Goal: Find contact information: Find contact information

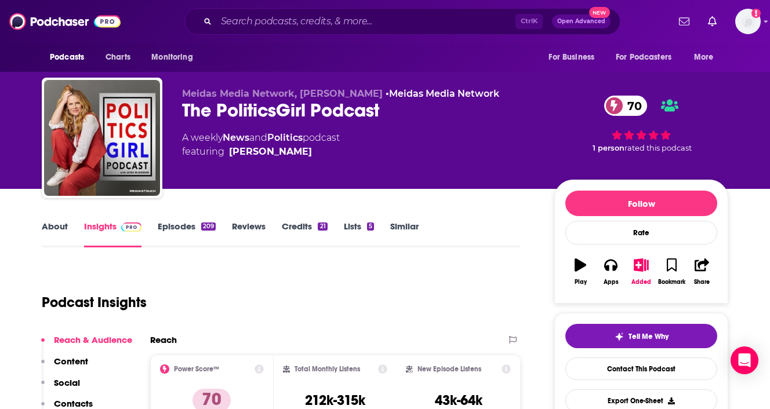
click at [295, 107] on div "The PoliticsGirl Podcast 70" at bounding box center [359, 110] width 354 height 23
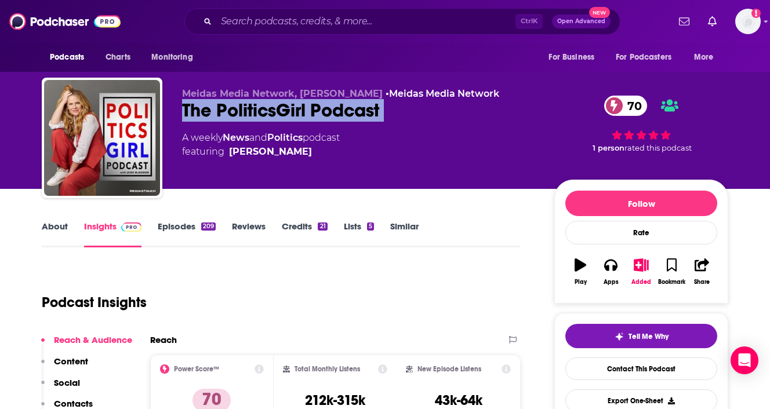
click at [295, 107] on div "The PoliticsGirl Podcast 70" at bounding box center [359, 110] width 354 height 23
copy div "The PoliticsGirl Podcast 70"
click at [221, 105] on div "The PoliticsGirl Podcast 70" at bounding box center [359, 110] width 354 height 23
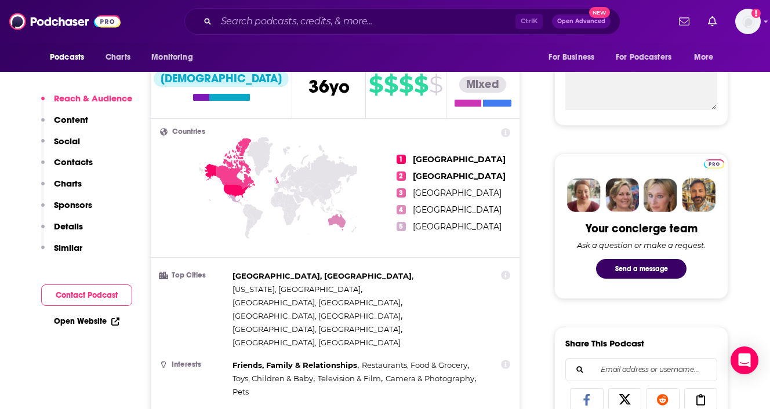
click at [79, 154] on button "Social" at bounding box center [60, 146] width 39 height 21
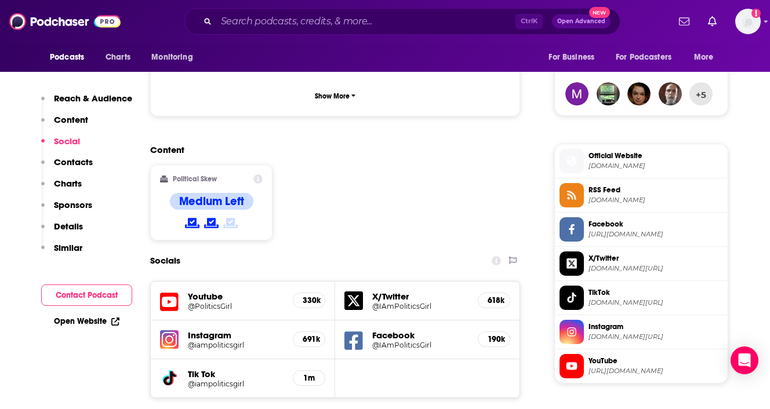
click at [81, 161] on p "Contacts" at bounding box center [73, 161] width 39 height 11
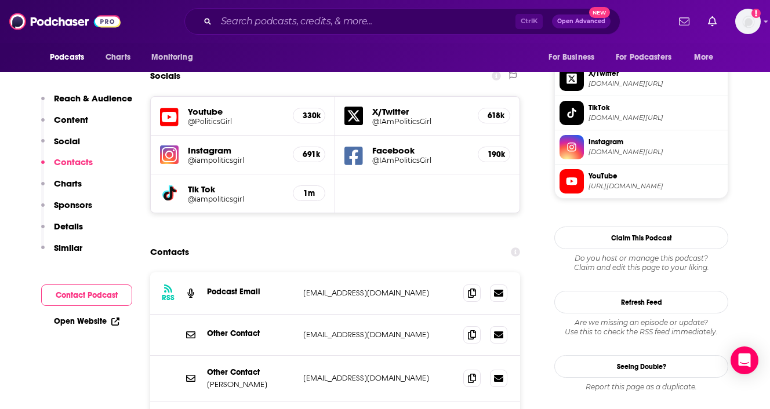
scroll to position [1034, 0]
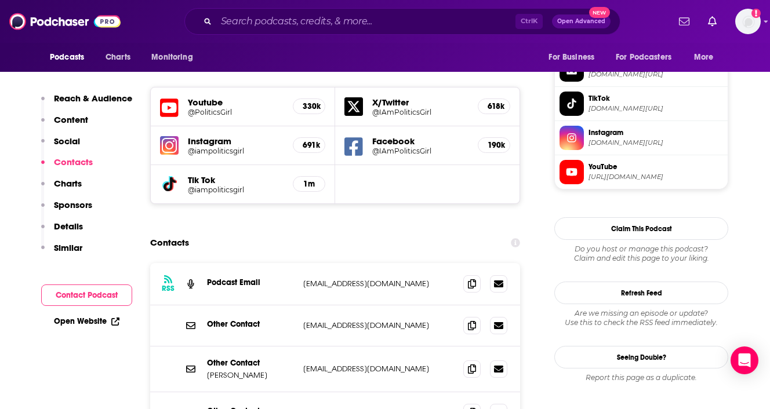
click at [307, 321] on p "media@politicsgirl.com" at bounding box center [378, 326] width 151 height 10
drag, startPoint x: 307, startPoint y: 257, endPoint x: 380, endPoint y: 258, distance: 73.0
click at [380, 321] on p "media@politicsgirl.com" at bounding box center [378, 326] width 151 height 10
click at [308, 364] on p "Contact@PoliticsGirl.com" at bounding box center [378, 369] width 151 height 10
drag, startPoint x: 308, startPoint y: 301, endPoint x: 377, endPoint y: 302, distance: 69.0
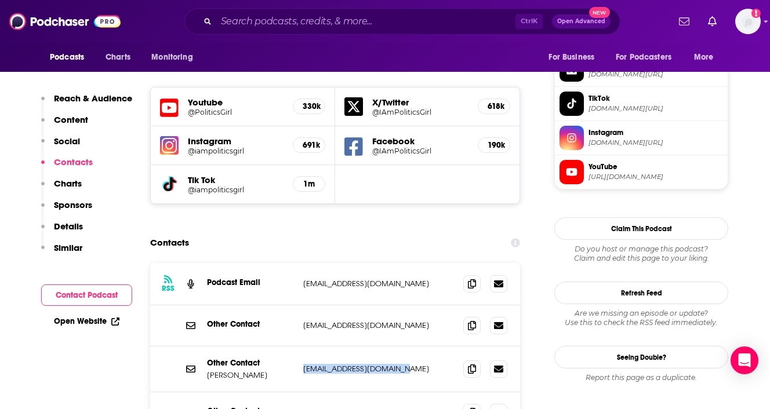
click at [377, 364] on p "Contact@PoliticsGirl.com" at bounding box center [378, 369] width 151 height 10
click at [311, 407] on p "leigh@politicsgirl.com" at bounding box center [378, 412] width 151 height 10
drag, startPoint x: 311, startPoint y: 344, endPoint x: 386, endPoint y: 342, distance: 75.4
click at [386, 407] on p "leigh@politicsgirl.com" at bounding box center [378, 412] width 151 height 10
copy div "leigh@politicsgirl.com leigh@politicsgirl.com"
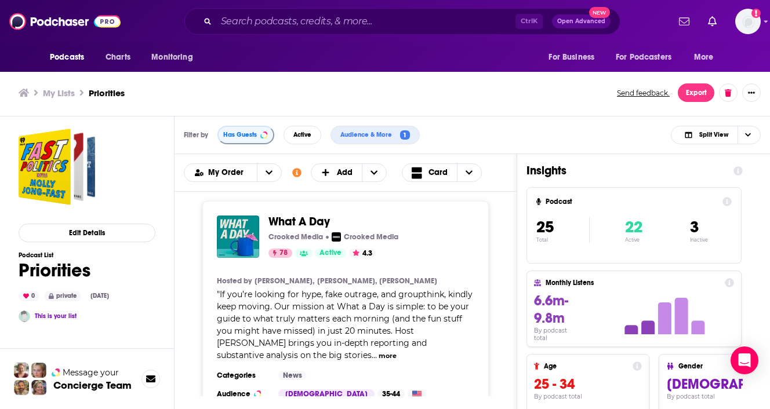
scroll to position [3751, 0]
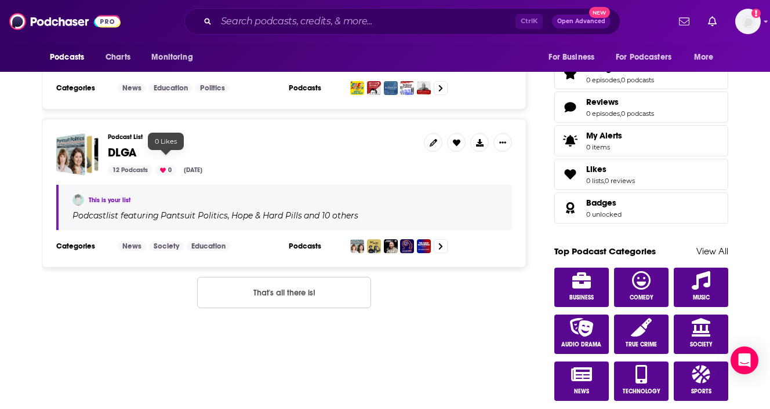
scroll to position [238, 0]
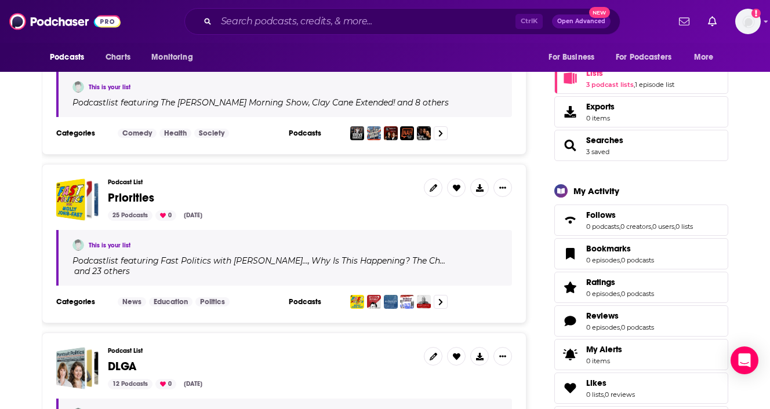
click at [137, 198] on span "Priorities" at bounding box center [131, 198] width 46 height 14
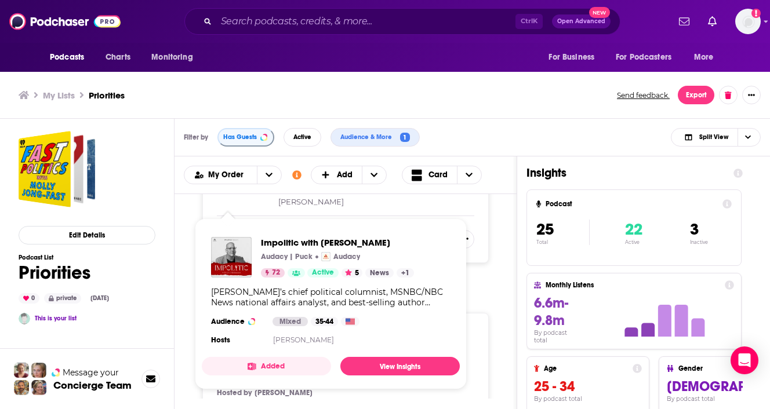
scroll to position [2454, 0]
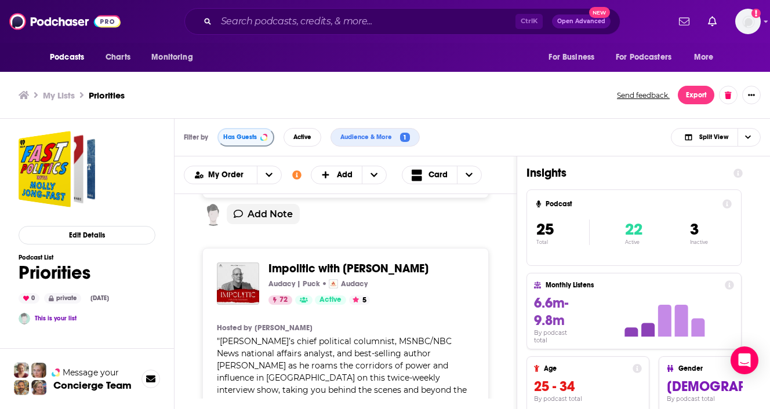
click at [673, 117] on div "My Lists Priorities Send feedback. Export" at bounding box center [385, 95] width 770 height 47
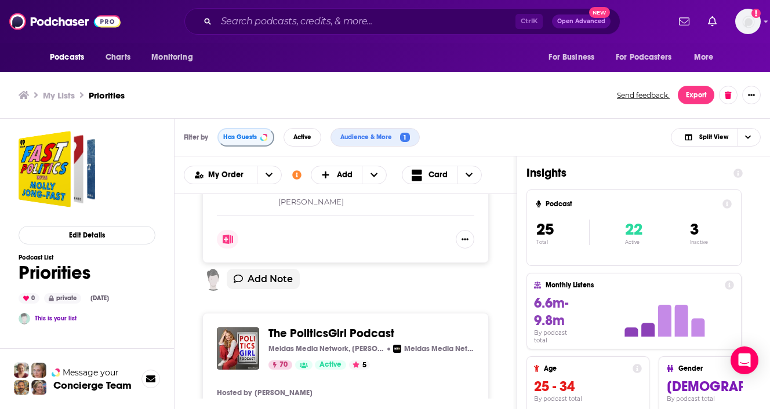
scroll to position [3123, 0]
drag, startPoint x: 354, startPoint y: 326, endPoint x: 407, endPoint y: 327, distance: 52.8
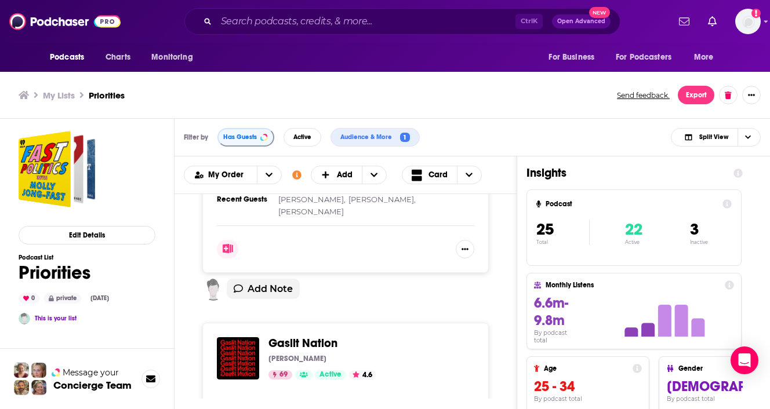
scroll to position [3472, 0]
click at [675, 116] on div "My Lists Priorities Send feedback. Export" at bounding box center [385, 95] width 770 height 47
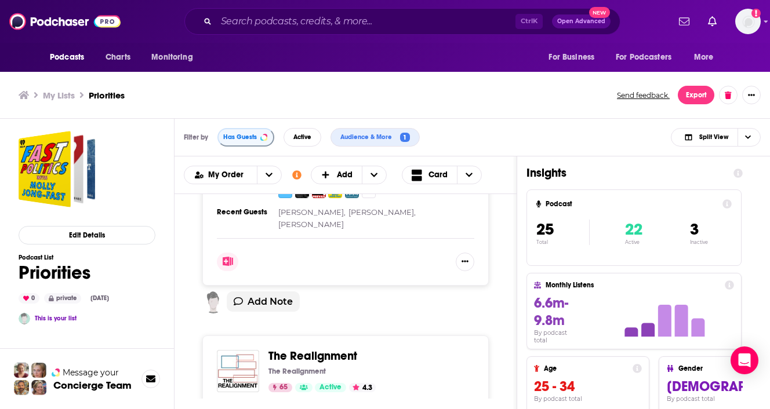
scroll to position [3811, 0]
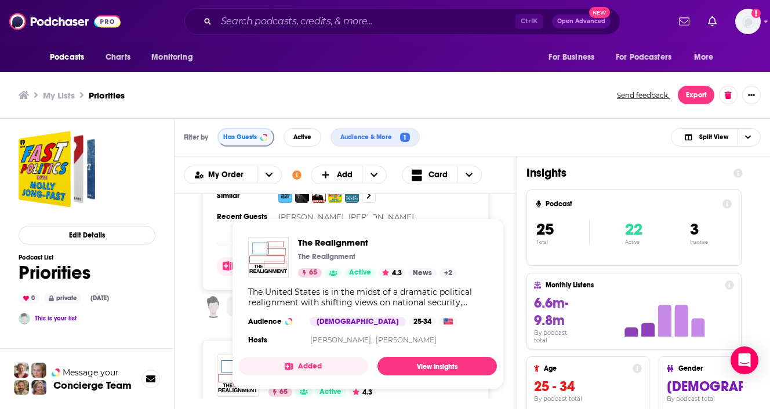
click at [314, 354] on span "The Realignment" at bounding box center [312, 361] width 89 height 14
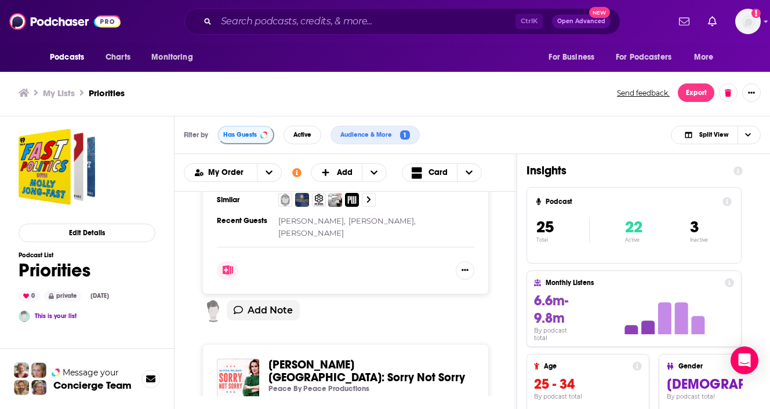
scroll to position [4150, 0]
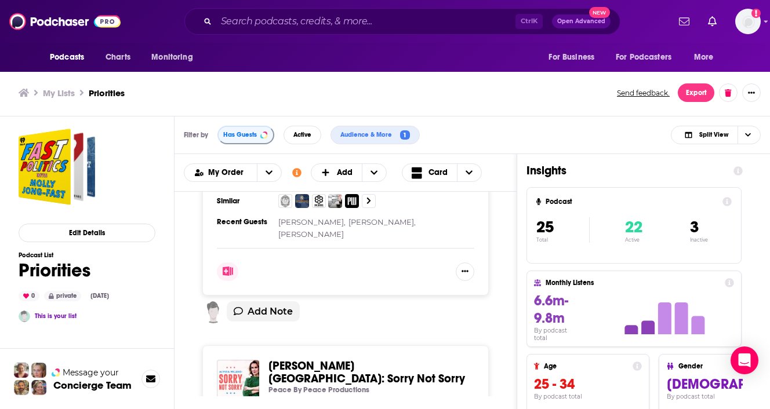
click at [283, 359] on span "Alyssa Milano: Sorry Not Sorry" at bounding box center [366, 372] width 196 height 27
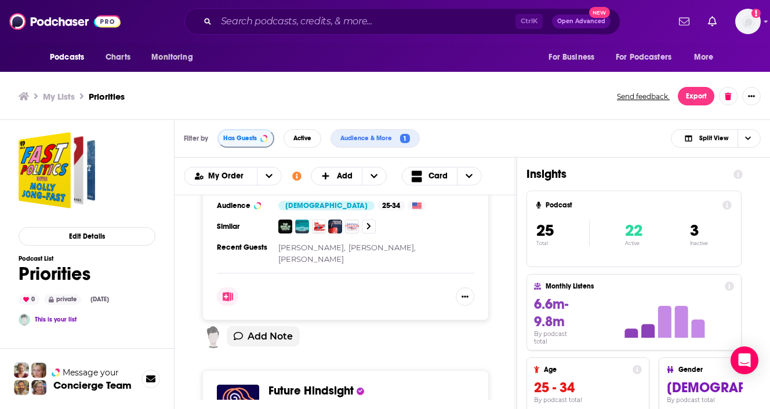
scroll to position [4464, 0]
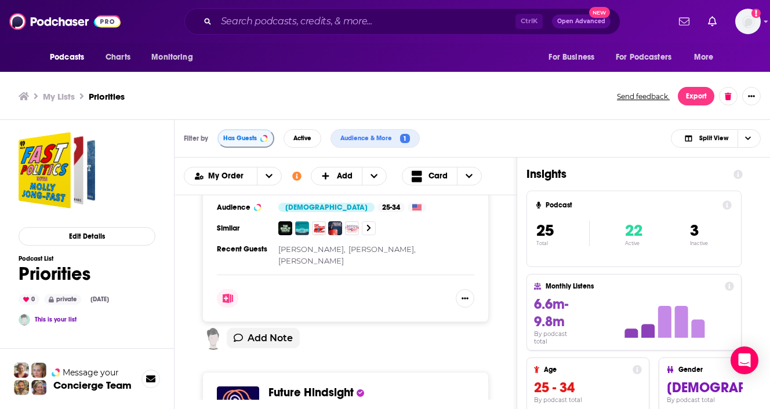
click at [281, 385] on span "Future Hindsight" at bounding box center [310, 392] width 85 height 14
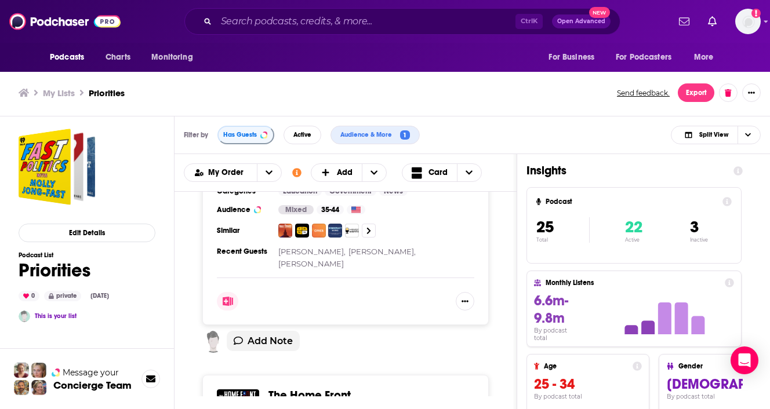
scroll to position [4770, 0]
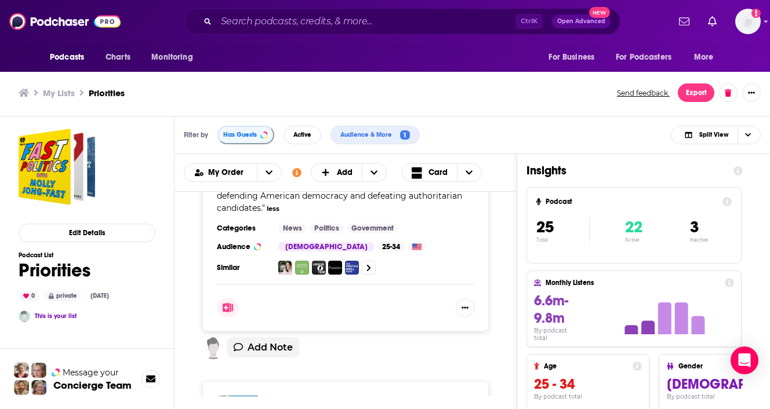
scroll to position [5135, 0]
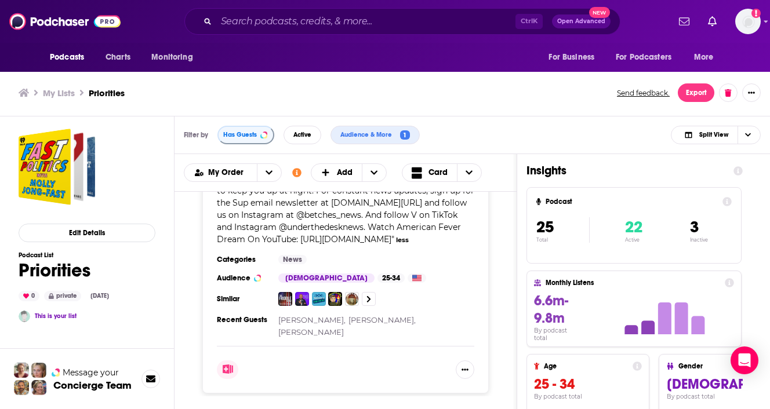
scroll to position [5543, 0]
click at [358, 252] on div "Podcasts Charts Monitoring Ctrl K Open Advanced New For Business For Podcasters…" at bounding box center [385, 203] width 770 height 413
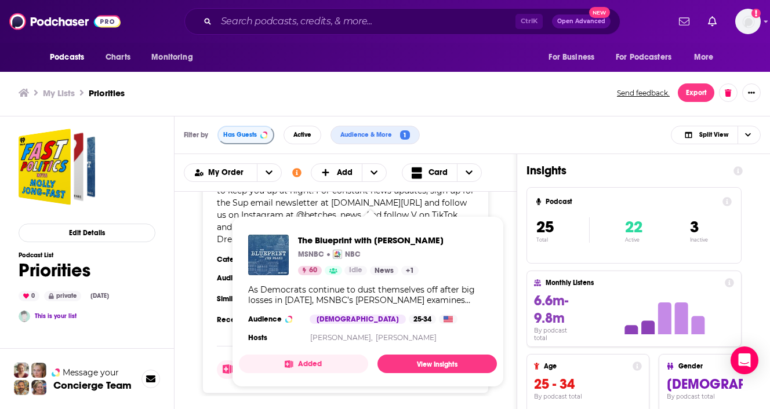
click at [358, 250] on p "NBC" at bounding box center [353, 254] width 16 height 9
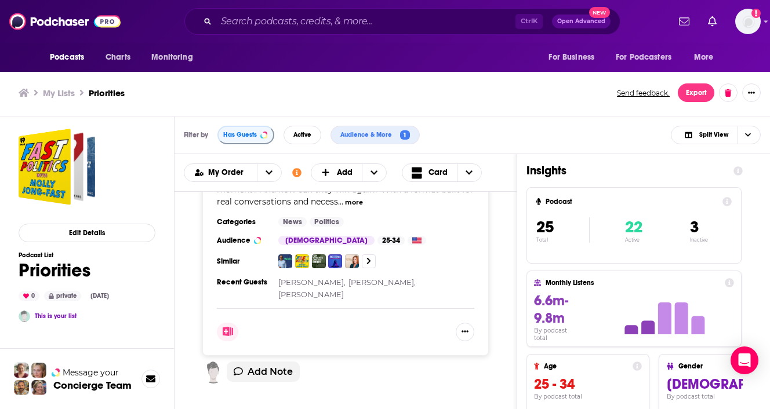
scroll to position [5938, 0]
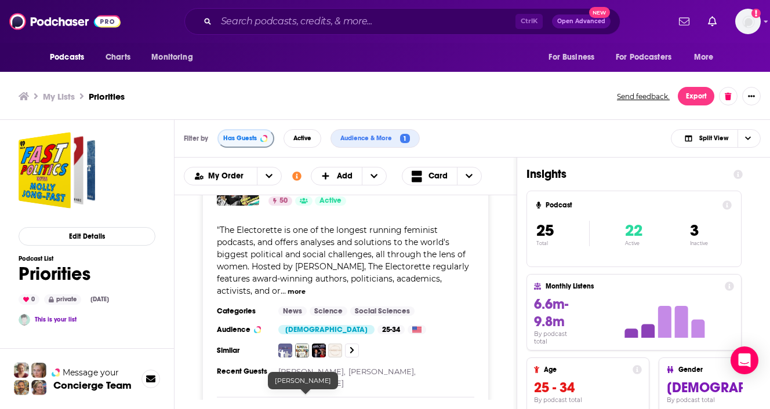
scroll to position [6618, 0]
click at [301, 236] on div "Podcasts Charts Monitoring Ctrl K Open Advanced New For Business For Podcasters…" at bounding box center [385, 206] width 770 height 413
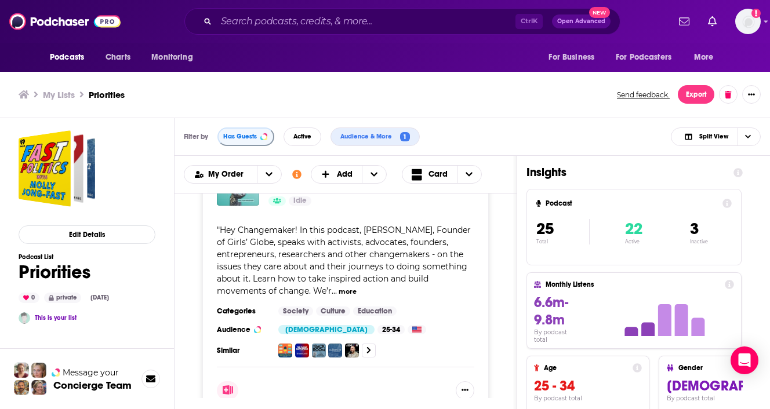
scroll to position [8246, 0]
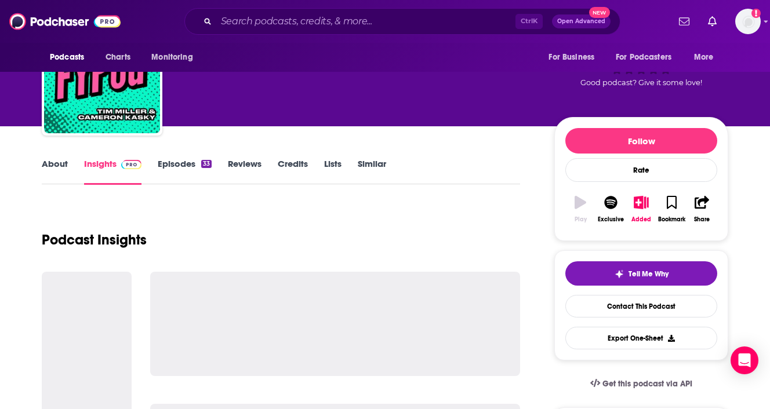
scroll to position [62, 0]
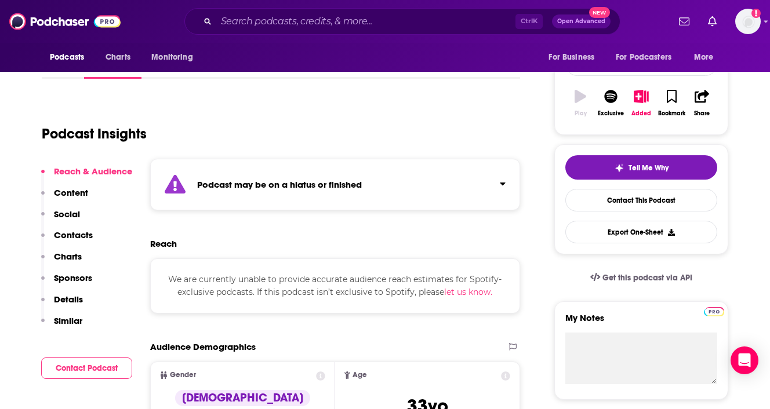
click at [74, 302] on p "Details" at bounding box center [68, 299] width 29 height 11
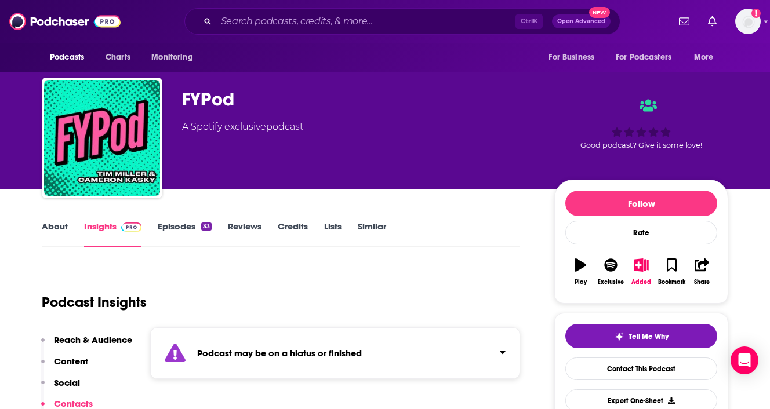
scroll to position [95, 0]
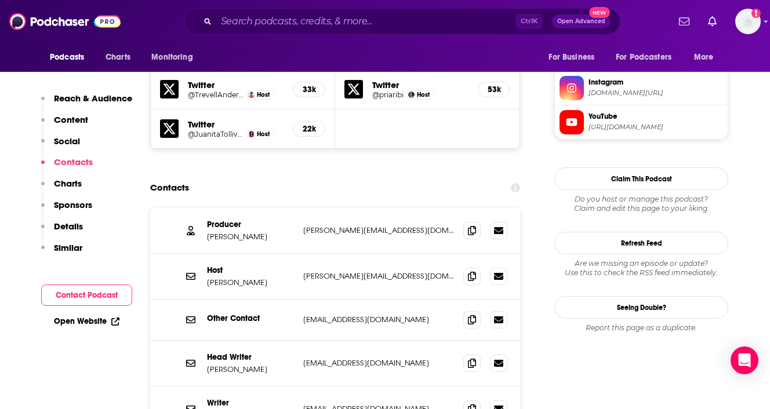
scroll to position [1139, 0]
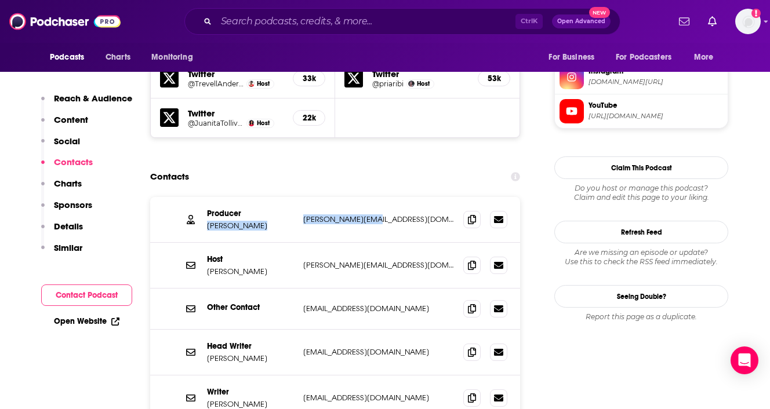
drag, startPoint x: 292, startPoint y: 163, endPoint x: 391, endPoint y: 167, distance: 98.6
click at [0, 0] on div "Producer Sonia Htoon sonia@crooked.com sonia@crooked.com" at bounding box center [0, 0] width 0 height 0
click at [391, 214] on p "sonia@crooked.com" at bounding box center [378, 219] width 151 height 10
drag, startPoint x: 391, startPoint y: 167, endPoint x: 303, endPoint y: 162, distance: 87.6
click at [303, 214] on p "sonia@crooked.com" at bounding box center [378, 219] width 151 height 10
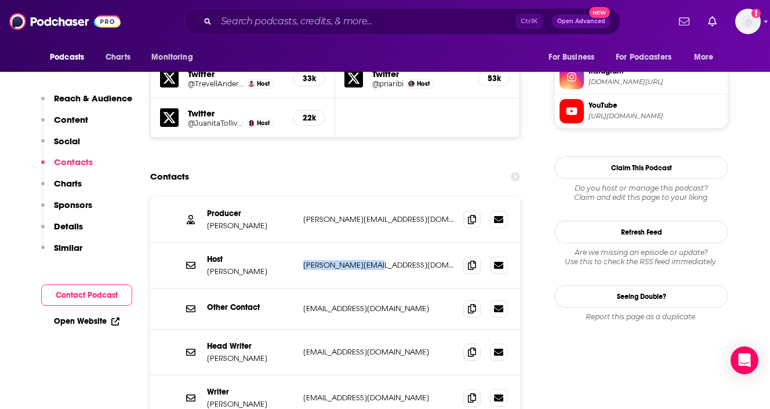
drag, startPoint x: 297, startPoint y: 214, endPoint x: 403, endPoint y: 213, distance: 106.6
click at [403, 243] on div "Host Akilah Hughes akilah@crooked.com akilah@crooked.com" at bounding box center [335, 266] width 370 height 46
copy div "akilah@crooked.com"
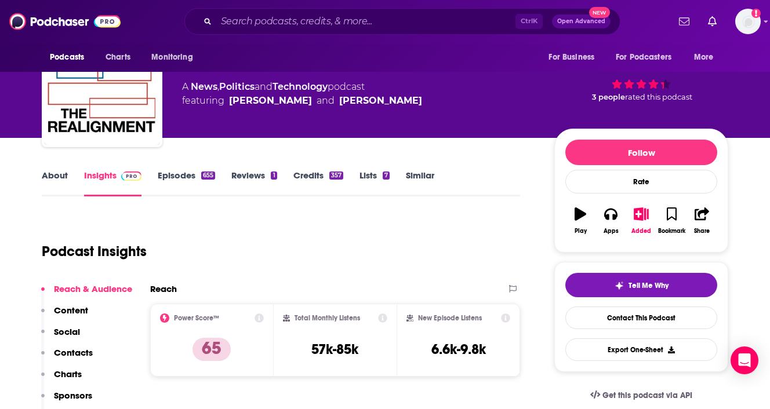
scroll to position [58, 0]
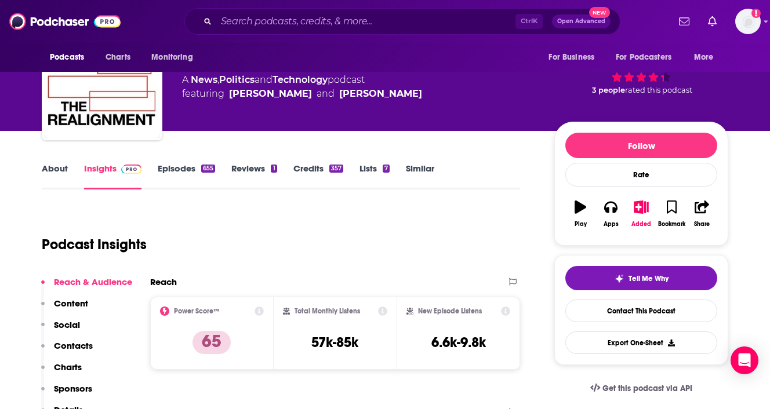
click at [172, 173] on link "Episodes 655" at bounding box center [186, 176] width 57 height 27
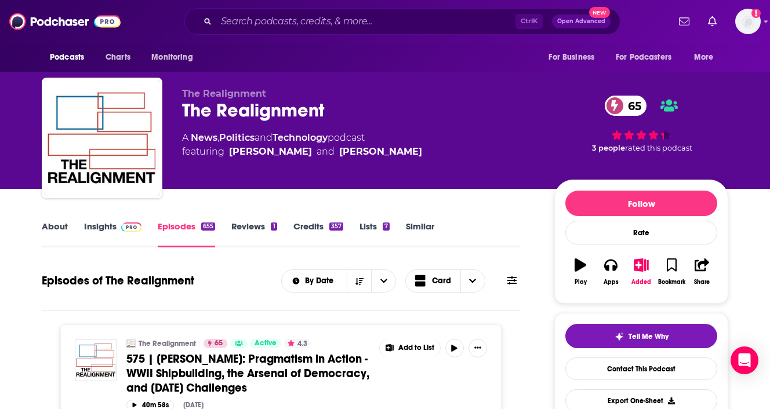
click at [47, 223] on link "About" at bounding box center [55, 234] width 26 height 27
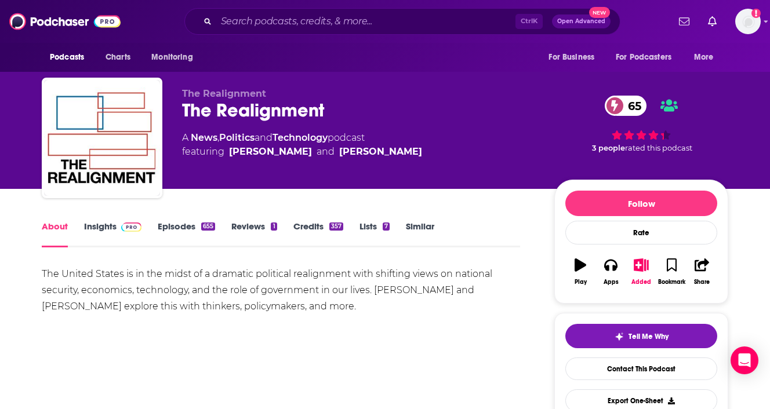
click at [239, 113] on div "The Realignment 65" at bounding box center [359, 110] width 354 height 23
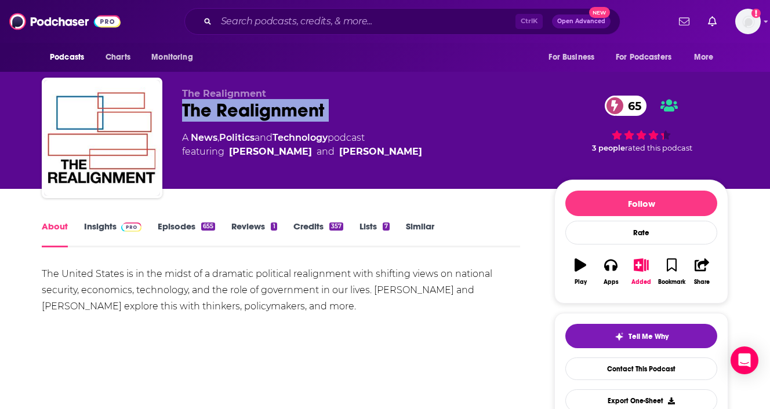
click at [239, 113] on div "The Realignment 65" at bounding box center [359, 110] width 354 height 23
copy div "The Realignment 65"
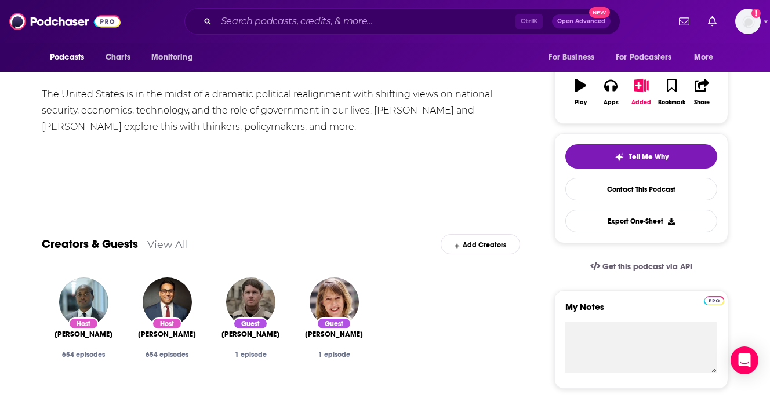
scroll to position [180, 0]
click at [652, 198] on link "Contact This Podcast" at bounding box center [641, 188] width 152 height 23
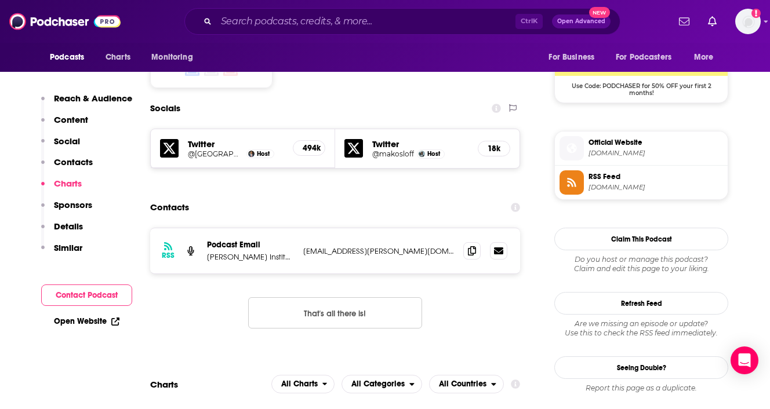
scroll to position [957, 0]
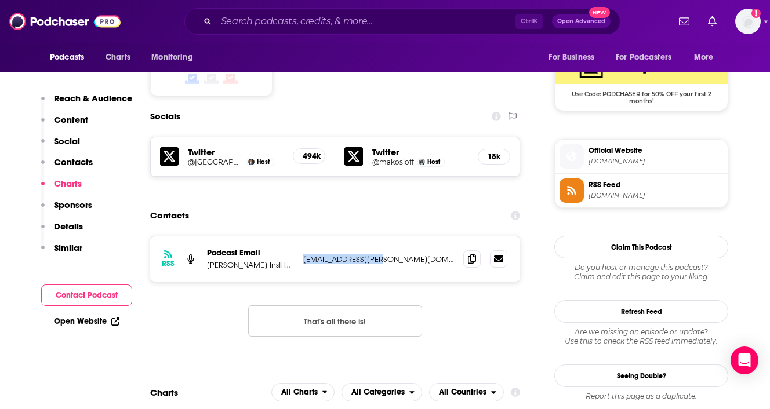
drag, startPoint x: 395, startPoint y: 199, endPoint x: 305, endPoint y: 202, distance: 89.9
click at [305, 254] on p "phegseth@hudson.org" at bounding box center [378, 259] width 151 height 10
copy p "phegseth@hudson.org"
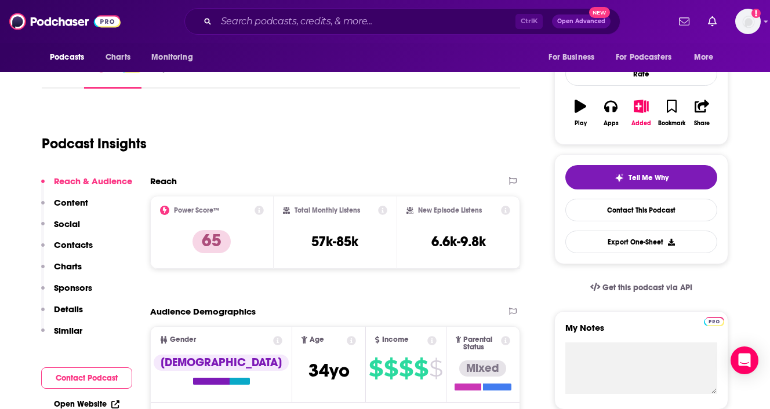
scroll to position [176, 0]
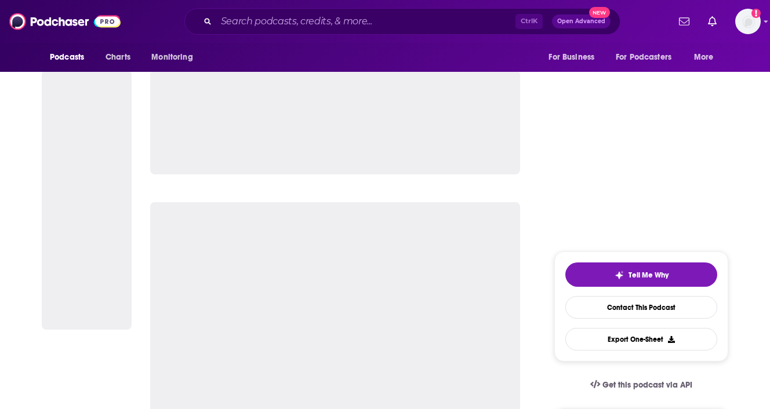
click at [440, 214] on div at bounding box center [335, 410] width 370 height 417
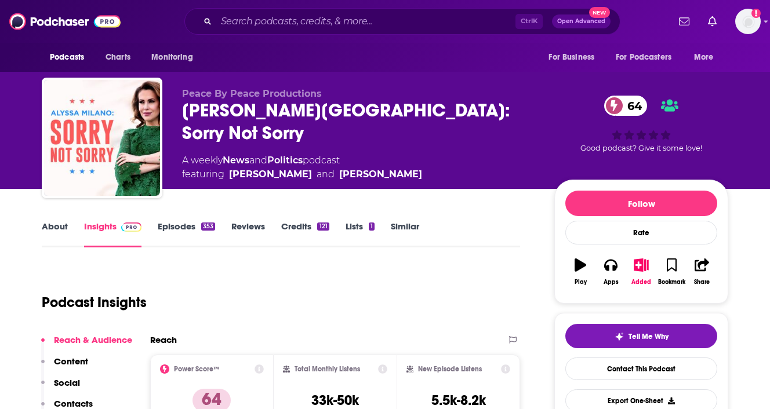
click at [219, 116] on div "[PERSON_NAME][GEOGRAPHIC_DATA]: [STREET_ADDRESS]" at bounding box center [359, 121] width 354 height 45
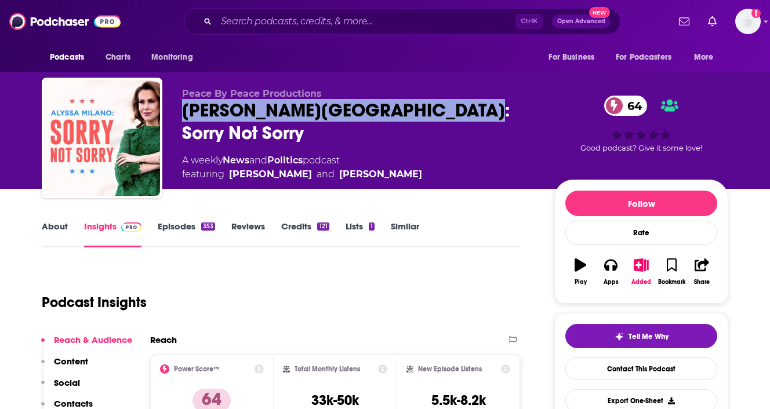
drag, startPoint x: 219, startPoint y: 116, endPoint x: 427, endPoint y: 110, distance: 207.6
click at [427, 110] on div "Alyssa Milano: Sorry Not Sorry 64" at bounding box center [359, 121] width 354 height 45
copy h2 "Alyssa Milano: Sorry Not Sorry"
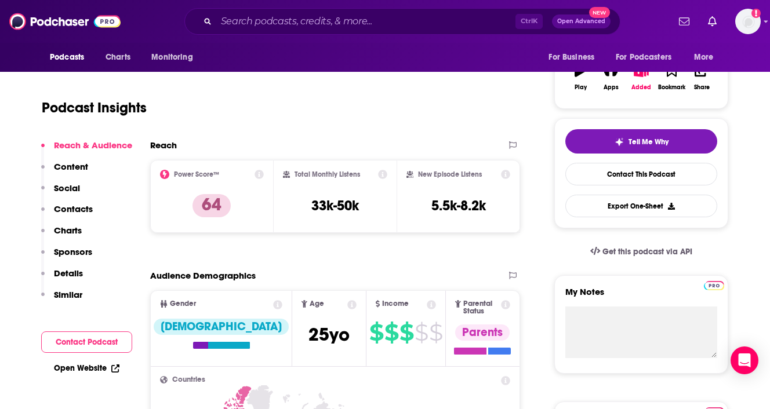
scroll to position [195, 0]
click at [81, 214] on button "Contacts" at bounding box center [67, 213] width 52 height 21
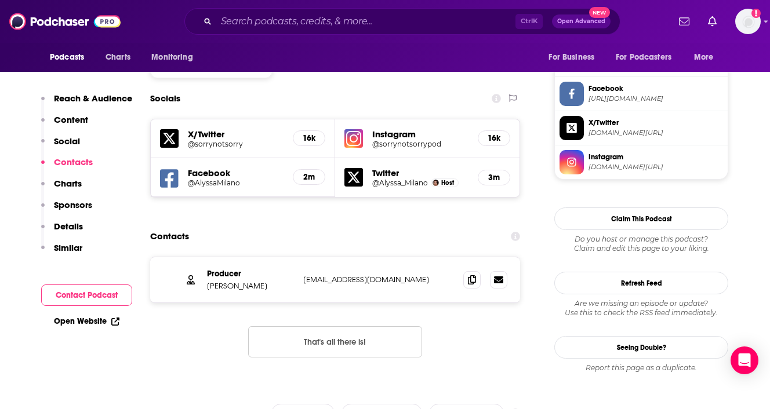
scroll to position [982, 0]
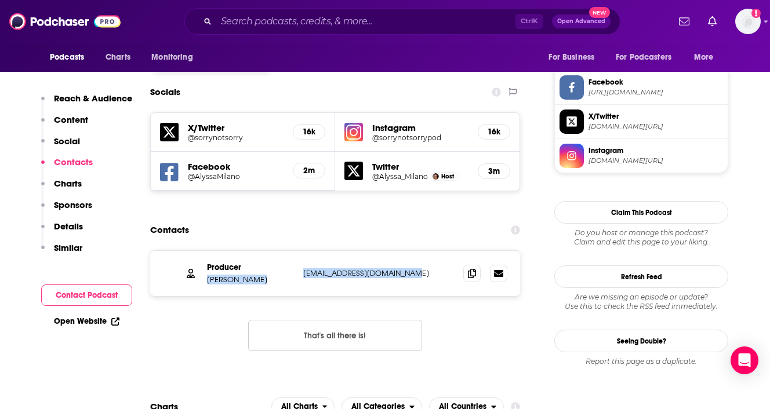
drag, startPoint x: 290, startPoint y: 214, endPoint x: 427, endPoint y: 214, distance: 136.2
click at [0, 0] on div "Producer Ben Jackson ben@patriotnotpartisan.com ben@patriotnotpartisan.com" at bounding box center [0, 0] width 0 height 0
click at [425, 268] on p "ben@patriotnotpartisan.com" at bounding box center [378, 273] width 151 height 10
drag, startPoint x: 425, startPoint y: 214, endPoint x: 306, endPoint y: 215, distance: 119.4
click at [306, 268] on p "ben@patriotnotpartisan.com" at bounding box center [378, 273] width 151 height 10
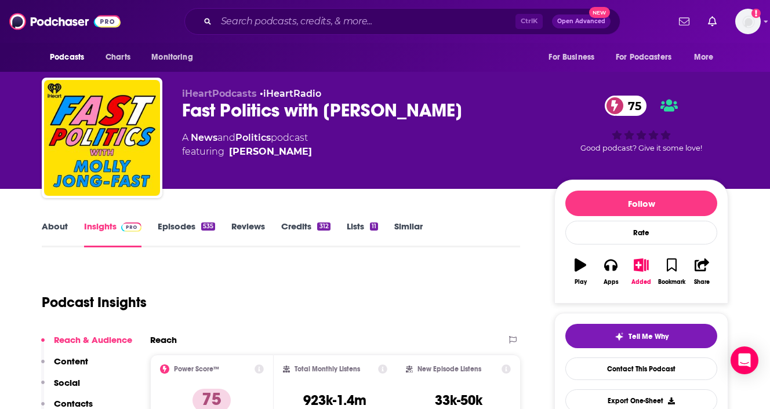
click at [420, 110] on div "Fast Politics with [PERSON_NAME]-Fast 75" at bounding box center [359, 110] width 354 height 23
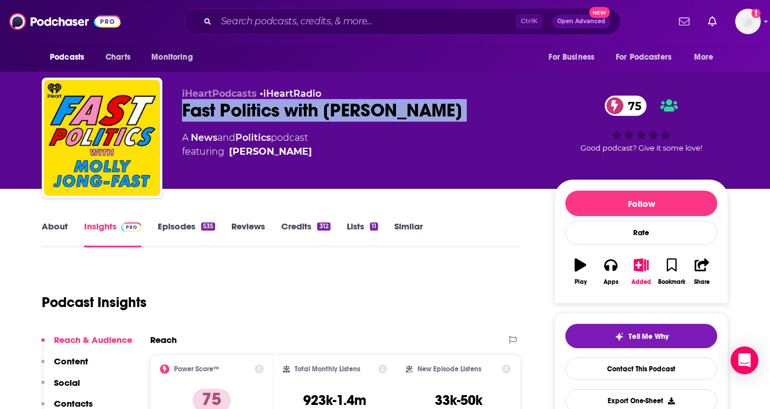
drag, startPoint x: 420, startPoint y: 110, endPoint x: 403, endPoint y: 107, distance: 17.1
click at [403, 107] on div "Fast Politics with Molly Jong-Fast 75" at bounding box center [359, 110] width 354 height 23
click at [363, 118] on div "Fast Politics with Molly Jong-Fast 75" at bounding box center [359, 110] width 354 height 23
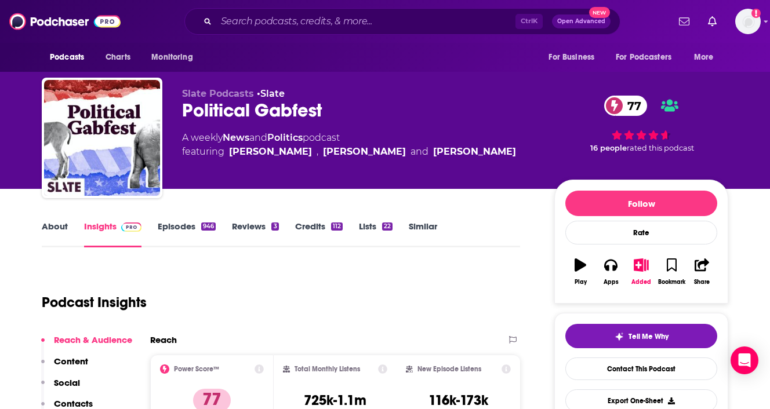
click at [261, 112] on div "Political Gabfest 77" at bounding box center [359, 110] width 354 height 23
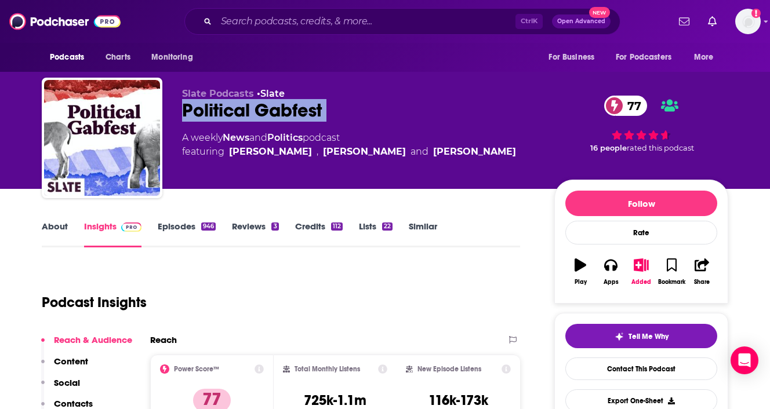
click at [261, 112] on div "Political Gabfest 77" at bounding box center [359, 110] width 354 height 23
click at [272, 110] on div "Political Gabfest 77" at bounding box center [359, 110] width 354 height 23
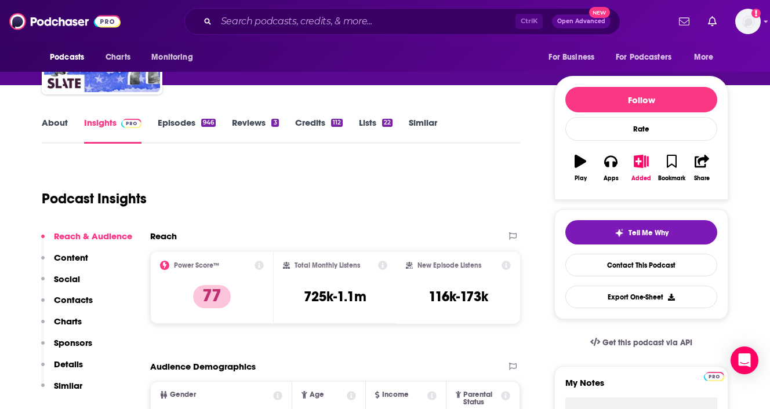
scroll to position [118, 0]
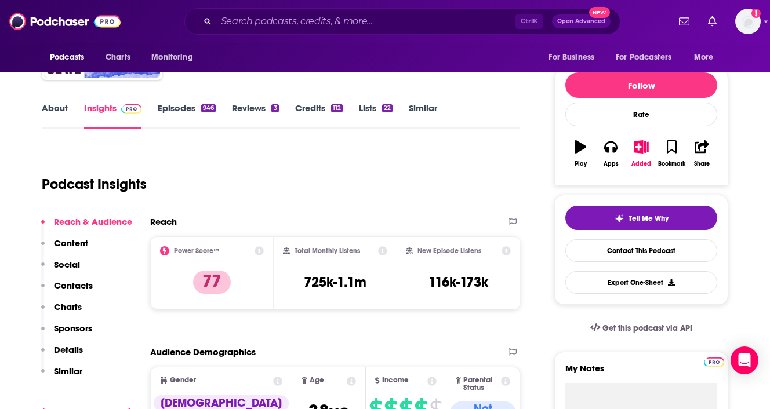
click at [190, 116] on link "Episodes 946" at bounding box center [187, 116] width 58 height 27
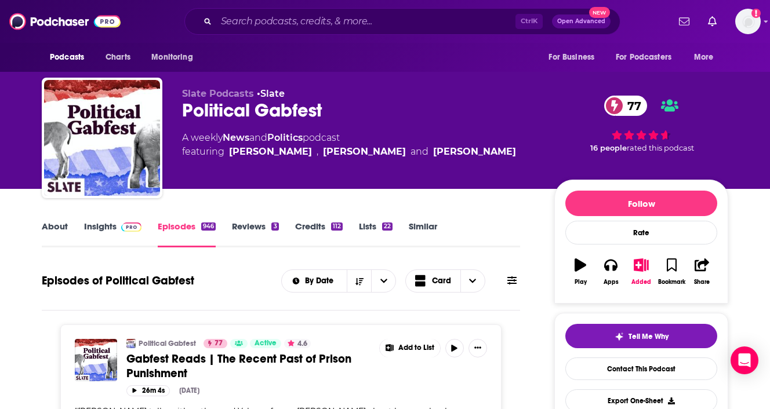
click at [270, 107] on div "Political Gabfest 77" at bounding box center [359, 110] width 354 height 23
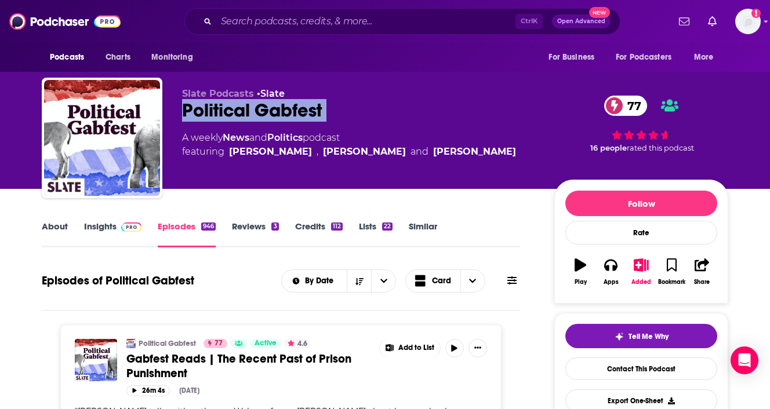
drag, startPoint x: 270, startPoint y: 107, endPoint x: 222, endPoint y: 112, distance: 48.4
click at [222, 112] on div "Political Gabfest 77" at bounding box center [359, 110] width 354 height 23
copy div "Political Gabfest 77"
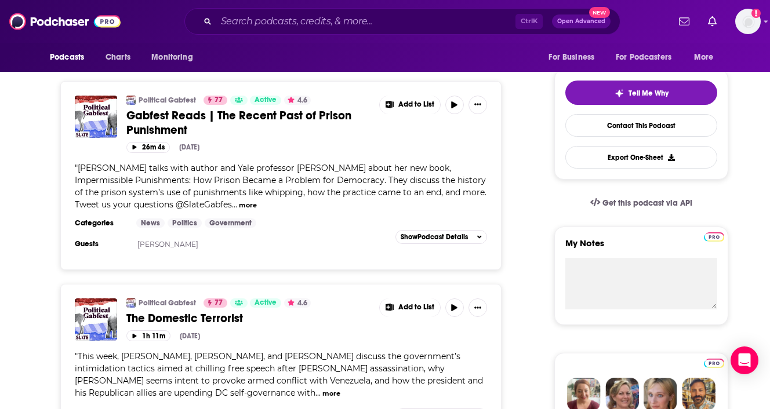
scroll to position [243, 0]
click at [239, 205] on button "more" at bounding box center [248, 206] width 18 height 10
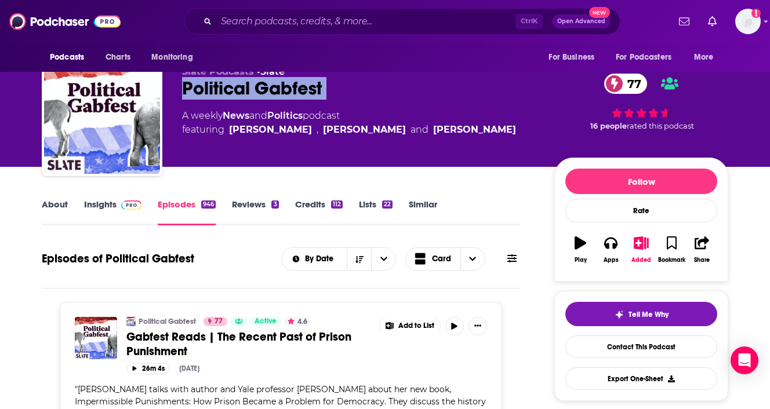
scroll to position [23, 0]
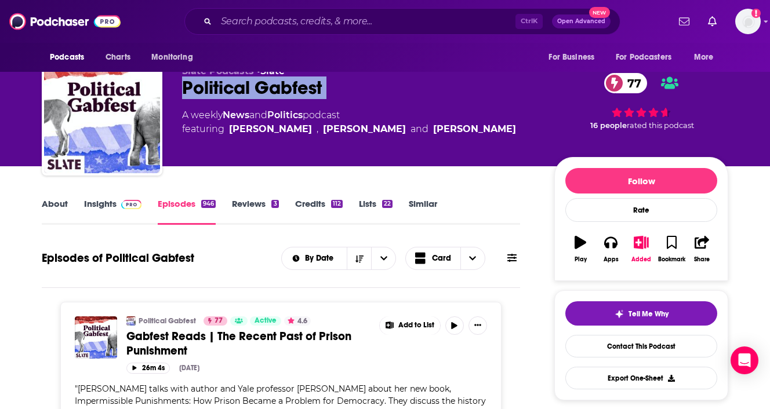
click at [65, 199] on link "About" at bounding box center [55, 211] width 26 height 27
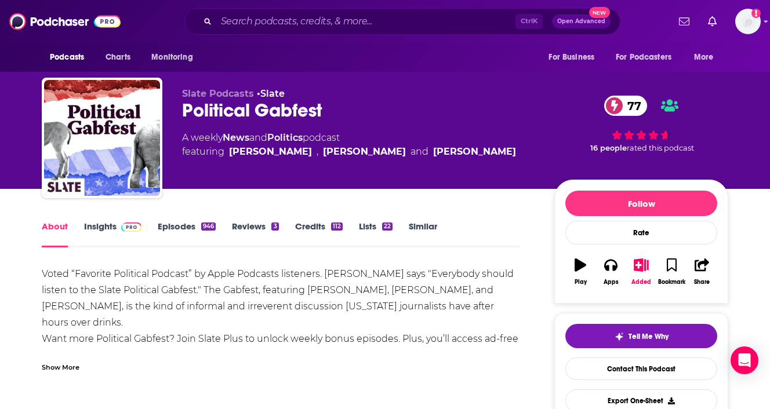
click at [176, 232] on link "Episodes 946" at bounding box center [187, 234] width 58 height 27
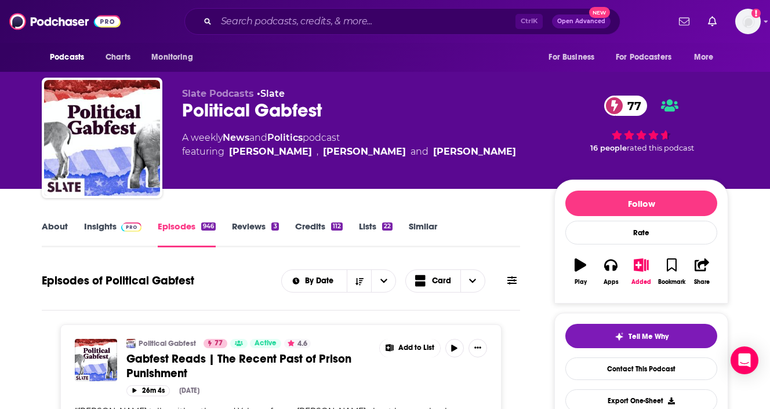
click at [318, 227] on link "Credits 112" at bounding box center [319, 234] width 48 height 27
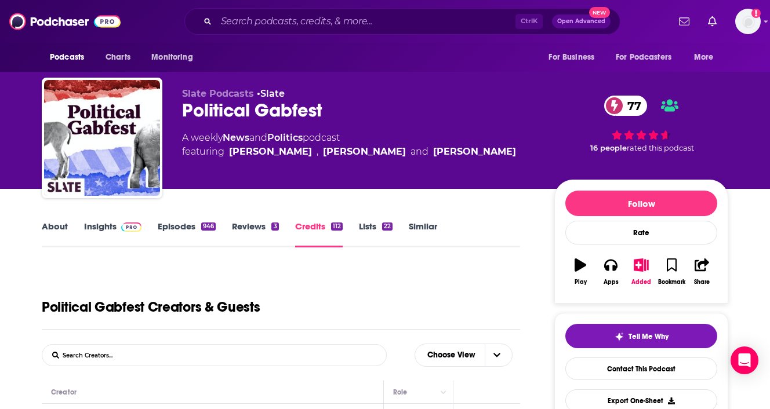
click at [61, 230] on link "About" at bounding box center [55, 234] width 26 height 27
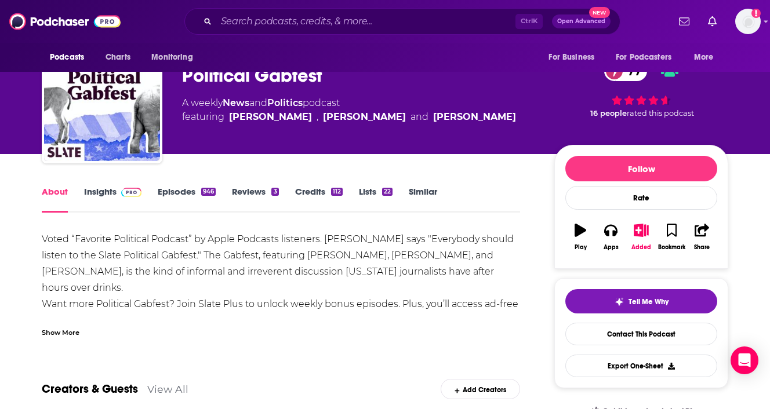
scroll to position [35, 0]
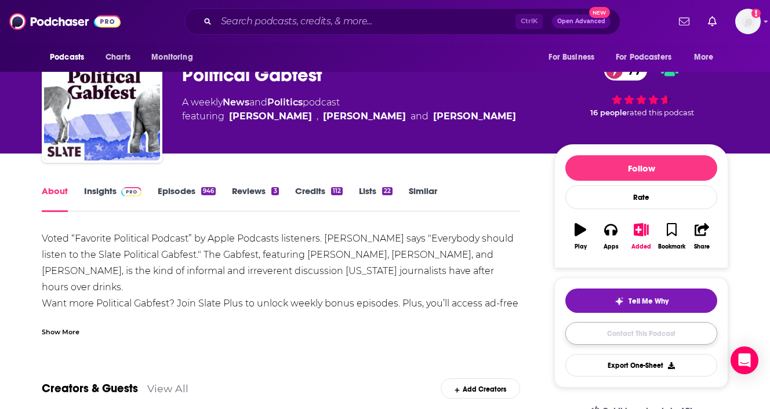
click at [625, 330] on link "Contact This Podcast" at bounding box center [641, 333] width 152 height 23
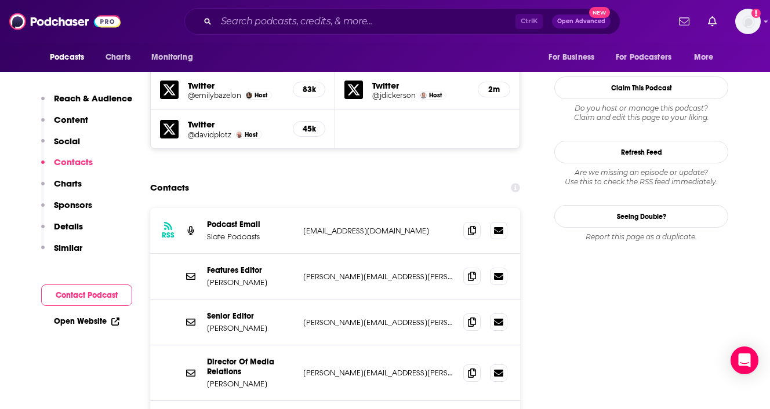
scroll to position [1086, 0]
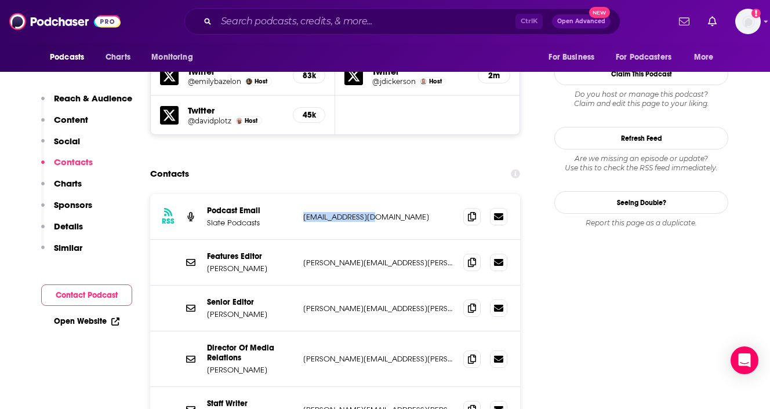
drag, startPoint x: 406, startPoint y: 145, endPoint x: 273, endPoint y: 140, distance: 133.4
click at [273, 194] on div "RSS Podcast Email Slate Podcasts gabfest@slate.com gabfest@slate.com" at bounding box center [335, 217] width 370 height 46
copy div "gabfest@slate.com"
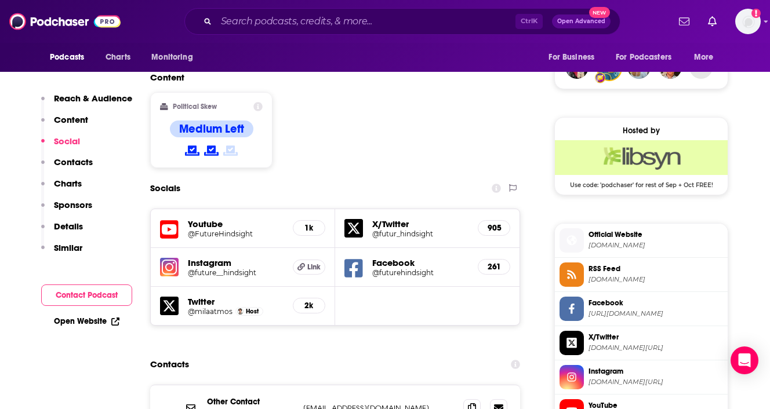
scroll to position [853, 0]
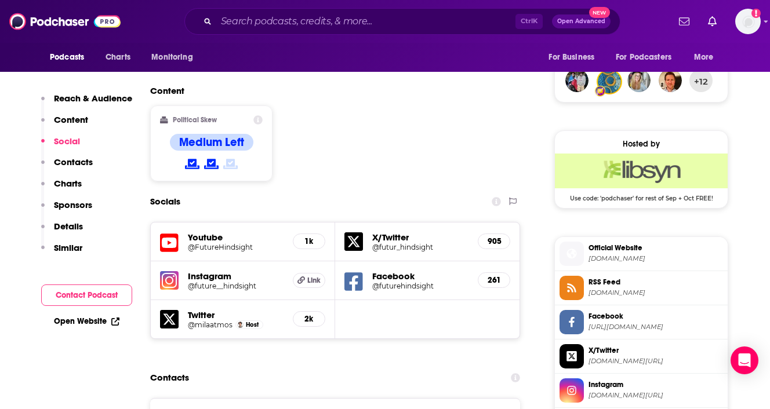
drag, startPoint x: 311, startPoint y: 369, endPoint x: 414, endPoint y: 378, distance: 104.1
copy div "[EMAIL_ADDRESS][DOMAIN_NAME] [EMAIL_ADDRESS][DOMAIN_NAME]"
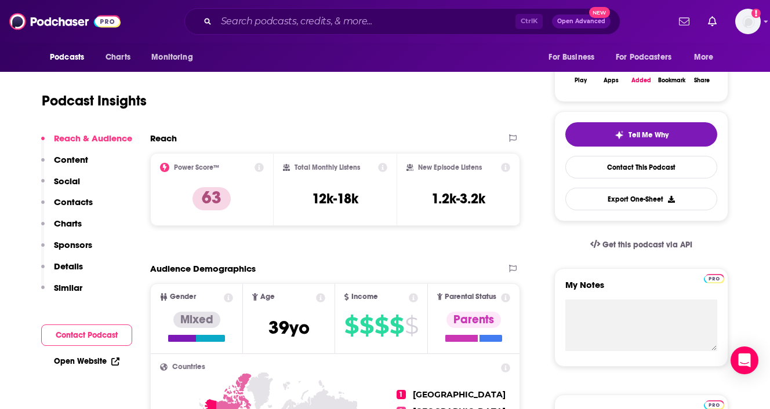
scroll to position [0, 0]
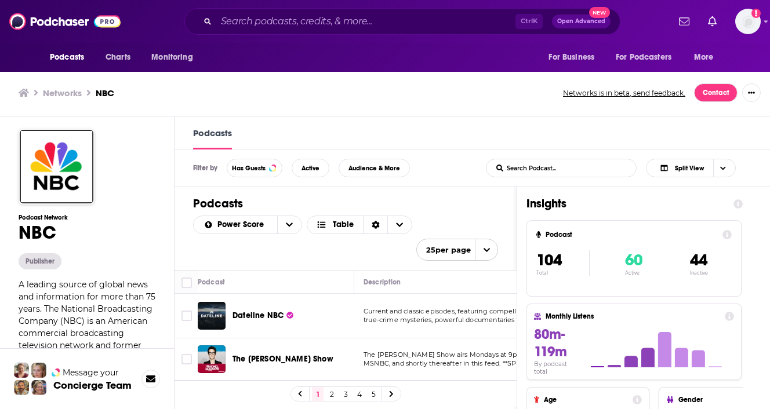
click at [19, 93] on icon at bounding box center [24, 92] width 10 height 9
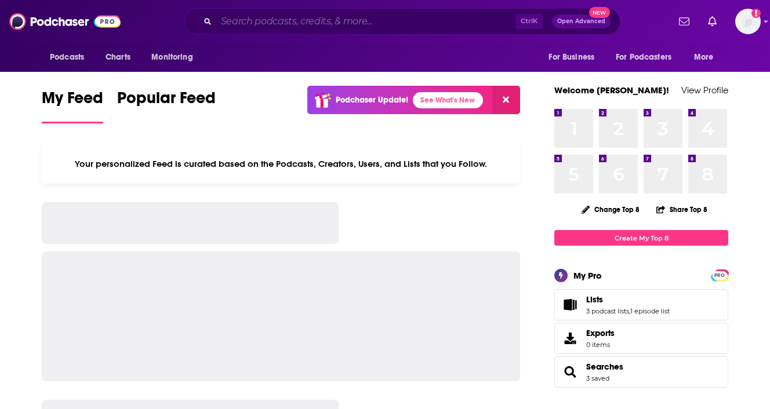
click at [244, 26] on input "Search podcasts, credits, & more..." at bounding box center [365, 21] width 299 height 19
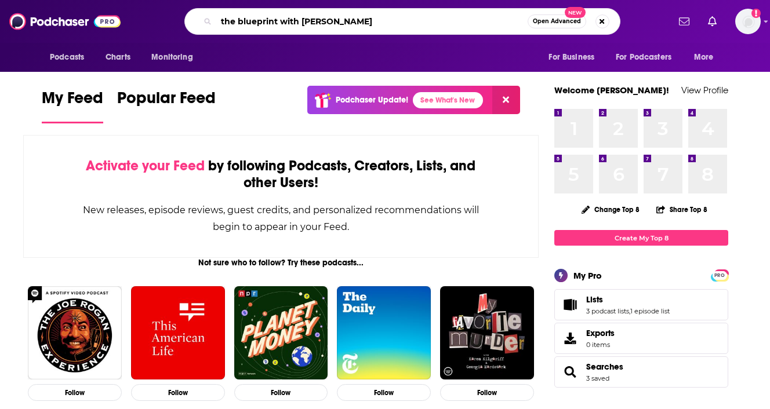
type input "the blueprint with [PERSON_NAME]"
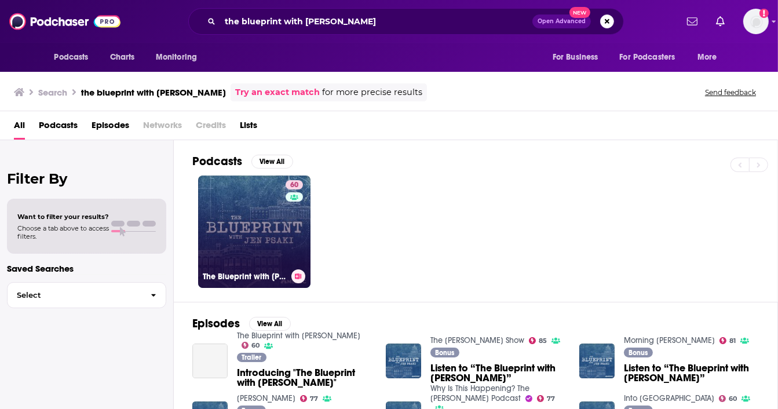
click at [266, 202] on link "60 The Blueprint with [PERSON_NAME]" at bounding box center [254, 232] width 112 height 112
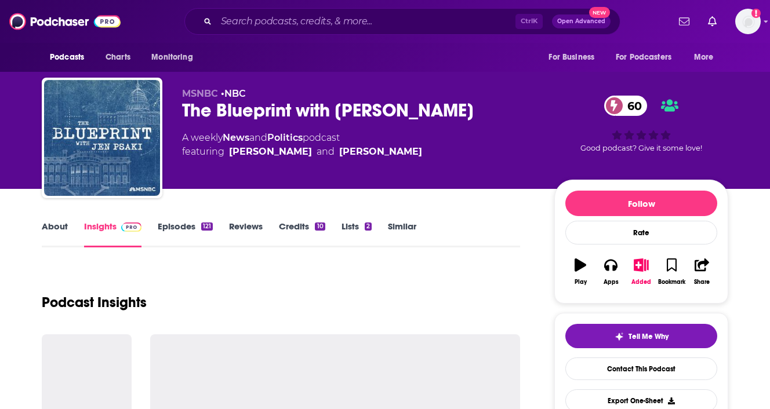
click at [251, 115] on div "The Blueprint with [PERSON_NAME] 60" at bounding box center [359, 110] width 354 height 23
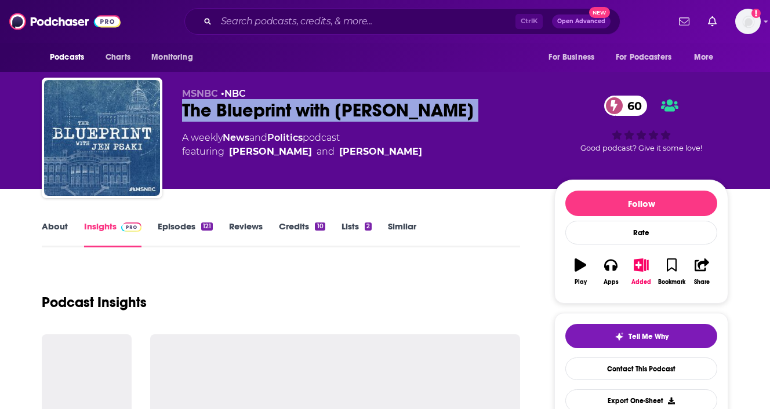
click at [251, 115] on div "The Blueprint with [PERSON_NAME] 60" at bounding box center [359, 110] width 354 height 23
copy div "The Blueprint with [PERSON_NAME] 60"
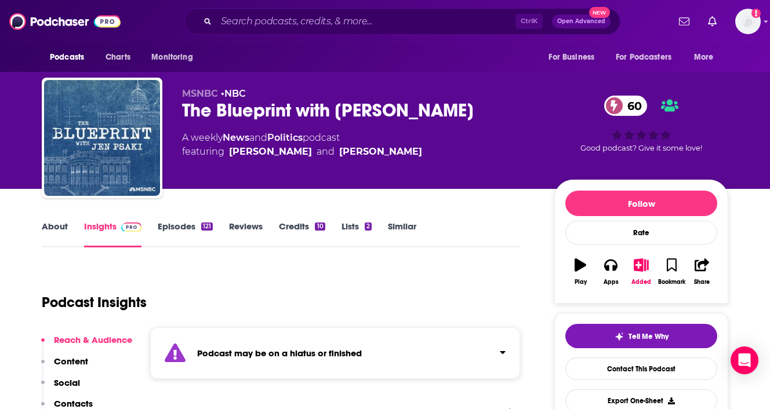
click at [203, 114] on div "The Blueprint with [PERSON_NAME] 60" at bounding box center [359, 110] width 354 height 23
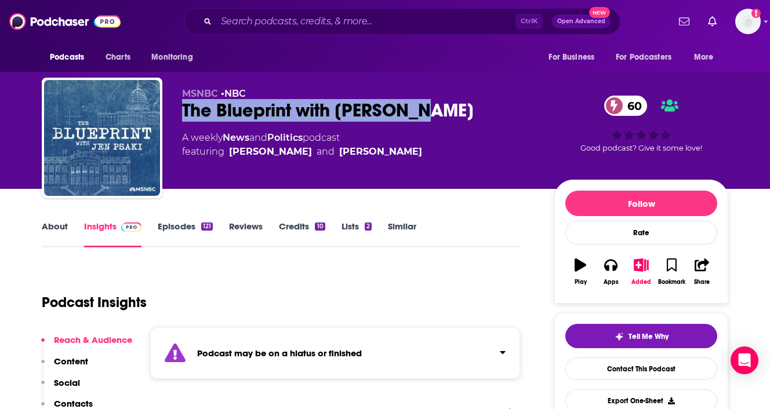
drag, startPoint x: 203, startPoint y: 114, endPoint x: 395, endPoint y: 110, distance: 191.9
click at [395, 110] on div "The Blueprint with Jen Psaki 60" at bounding box center [359, 110] width 354 height 23
copy h2 "The Blueprint with Jen Psaki"
click at [90, 354] on button "Reach & Audience" at bounding box center [86, 344] width 91 height 21
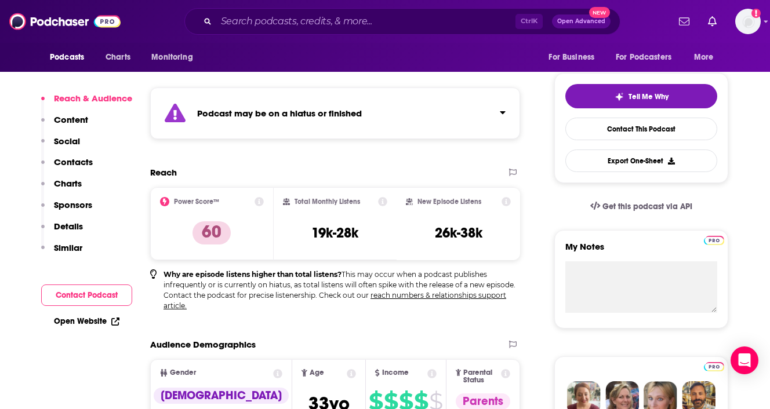
scroll to position [245, 0]
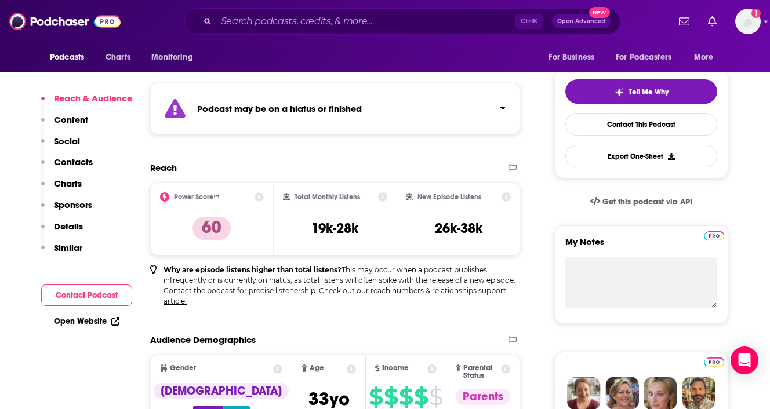
click at [81, 161] on p "Contacts" at bounding box center [73, 161] width 39 height 11
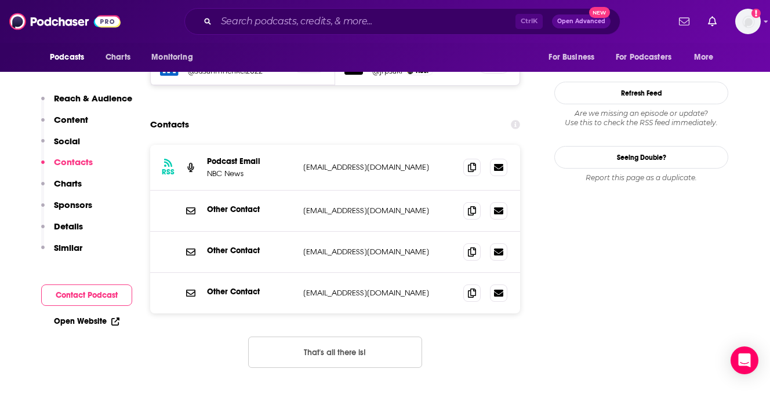
scroll to position [999, 0]
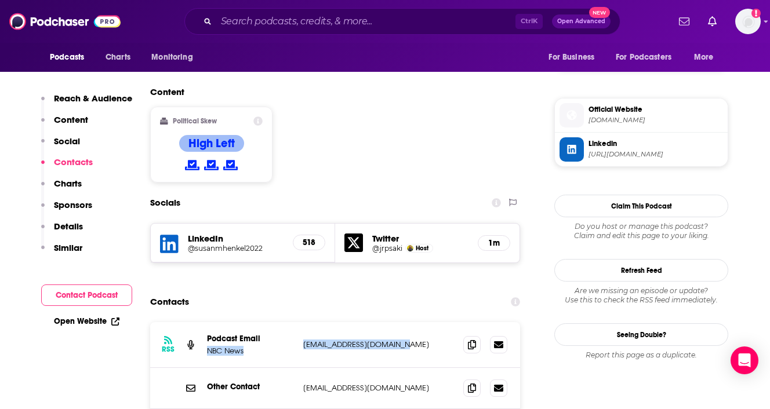
drag, startPoint x: 293, startPoint y: 272, endPoint x: 411, endPoint y: 270, distance: 118.3
click at [0, 0] on div "Podcast Email NBC News news.podcasts@nbcuni.com news.podcasts@nbcuni.com" at bounding box center [0, 0] width 0 height 0
click at [411, 340] on p "news.podcasts@nbcuni.com" at bounding box center [378, 345] width 151 height 10
drag, startPoint x: 411, startPoint y: 270, endPoint x: 304, endPoint y: 272, distance: 107.2
click at [304, 340] on p "news.podcasts@nbcuni.com" at bounding box center [378, 345] width 151 height 10
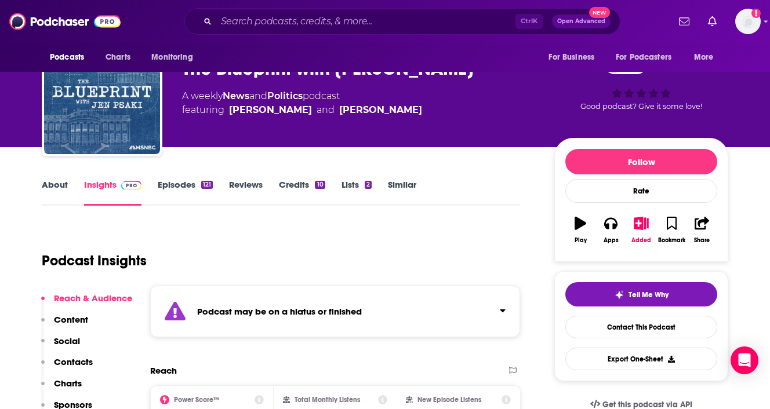
scroll to position [39, 0]
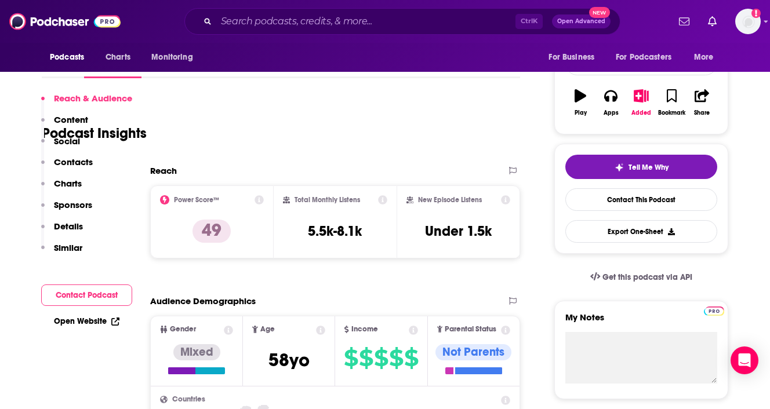
scroll to position [384, 0]
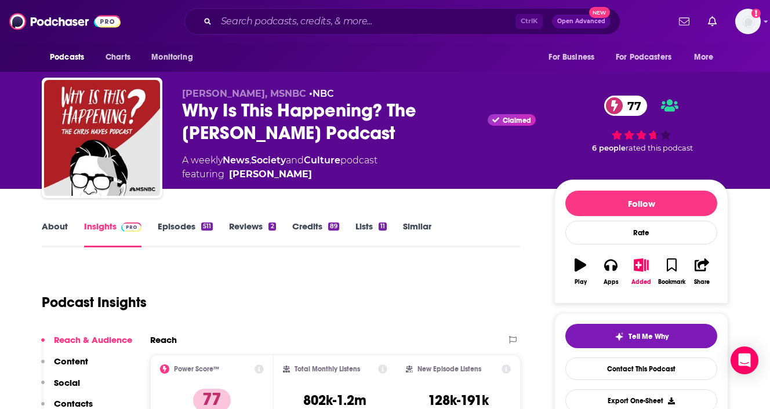
click at [307, 113] on div "Why Is This Happening? The [PERSON_NAME] Podcast Claimed 77" at bounding box center [359, 121] width 354 height 45
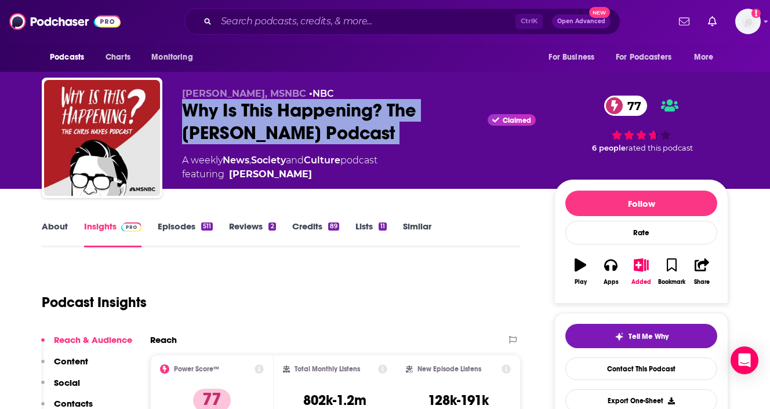
click at [307, 113] on div "Why Is This Happening? The [PERSON_NAME] Podcast Claimed 77" at bounding box center [359, 121] width 354 height 45
copy div "Why Is This Happening? The [PERSON_NAME] Podcast"
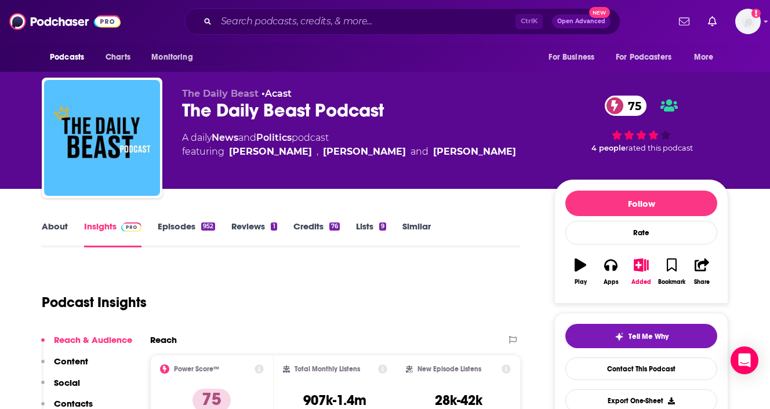
click at [297, 119] on div "The Daily Beast Podcast 75" at bounding box center [359, 110] width 354 height 23
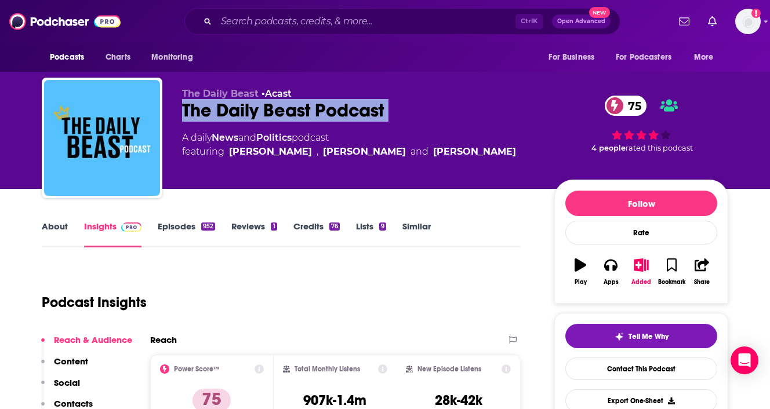
click at [297, 119] on div "The Daily Beast Podcast 75" at bounding box center [359, 110] width 354 height 23
copy div "The Daily Beast Podcast 75"
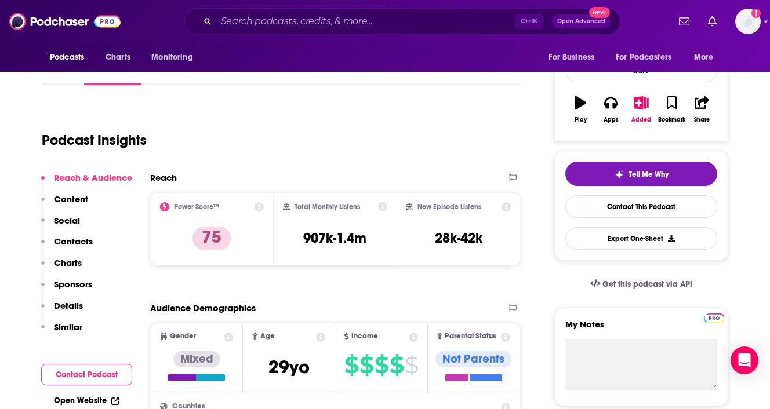
scroll to position [71, 0]
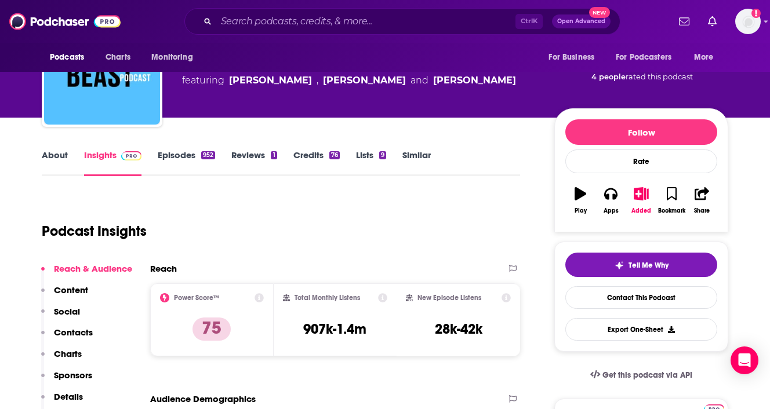
click at [192, 156] on link "Episodes 952" at bounding box center [186, 163] width 57 height 27
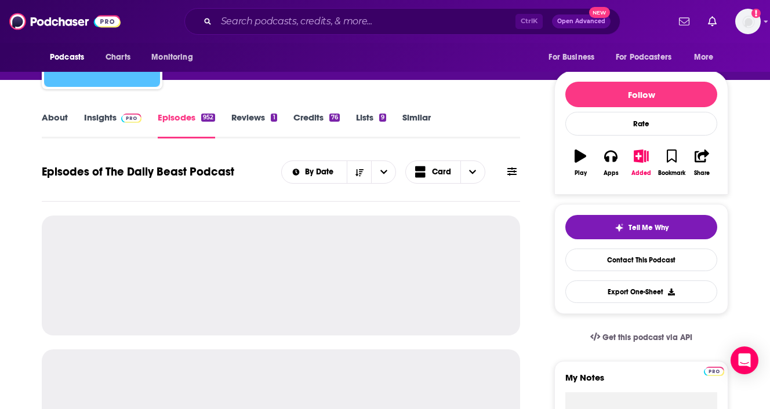
scroll to position [107, 0]
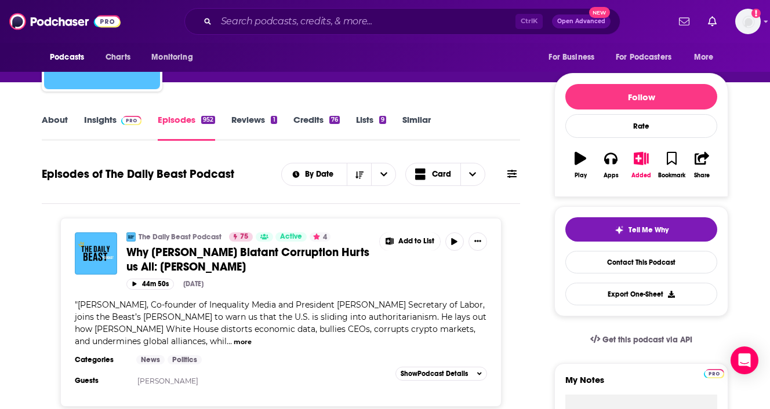
click at [227, 239] on div "The Daily Beast Podcast 75 Active 4" at bounding box center [248, 236] width 245 height 9
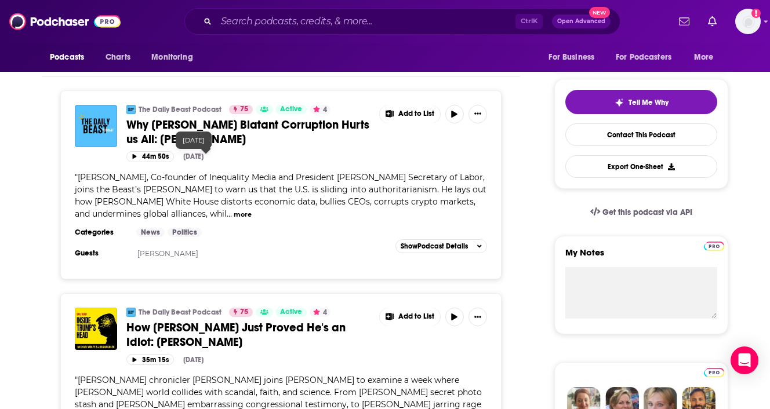
scroll to position [234, 0]
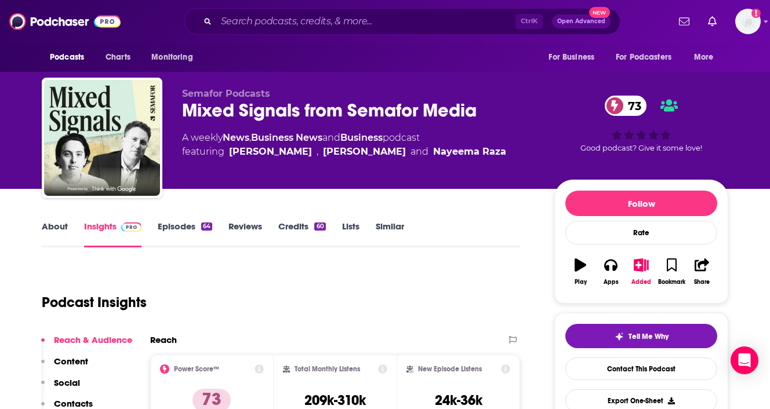
click at [177, 221] on link "Episodes 64" at bounding box center [185, 234] width 54 height 27
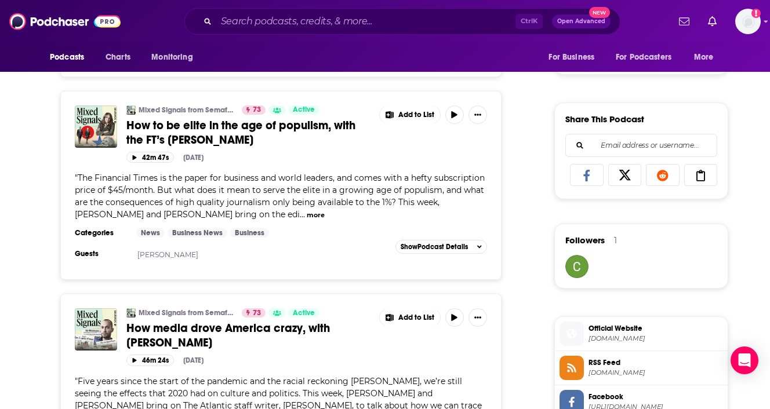
scroll to position [667, 0]
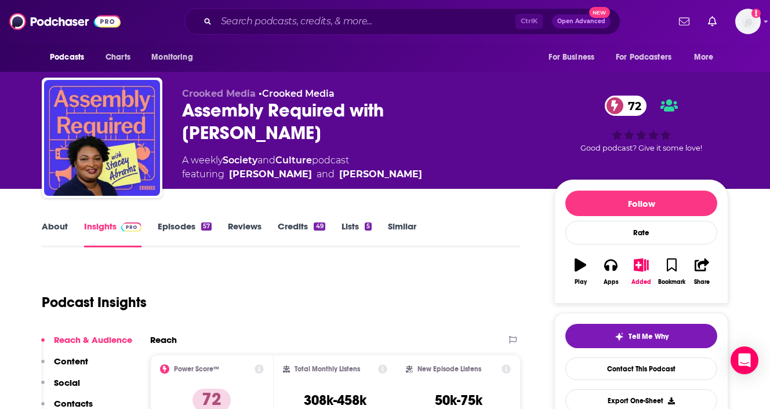
click at [325, 105] on div "Assembly Required with [PERSON_NAME] 72" at bounding box center [359, 121] width 354 height 45
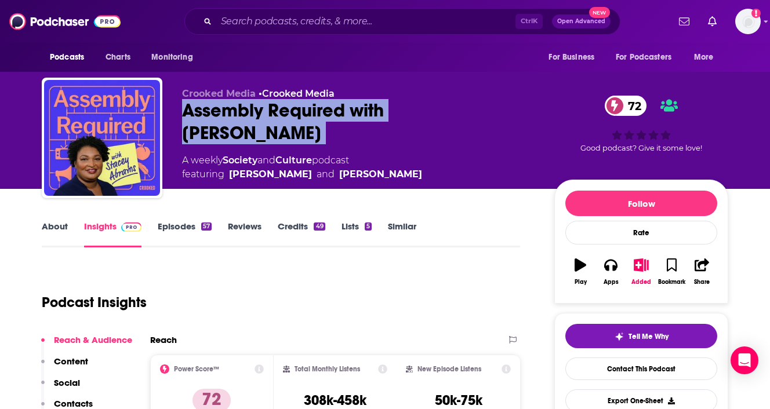
click at [325, 105] on div "Assembly Required with [PERSON_NAME] 72" at bounding box center [359, 121] width 354 height 45
copy div "Assembly Required with [PERSON_NAME] 72"
